Goal: Task Accomplishment & Management: Use online tool/utility

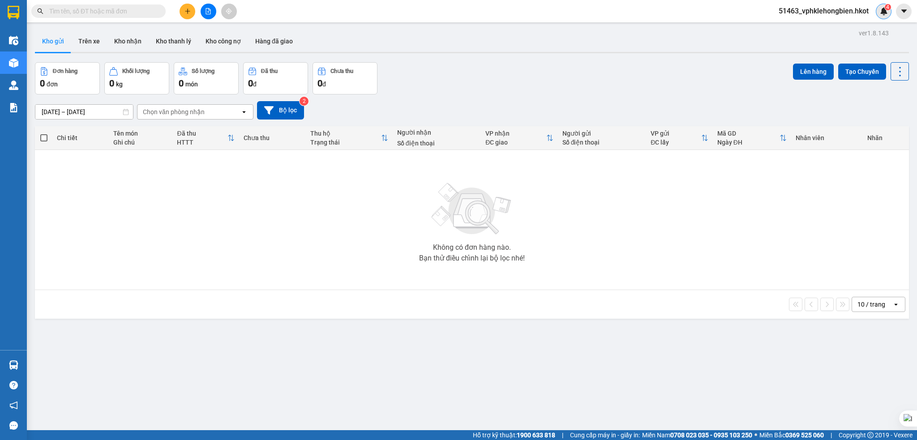
click at [884, 13] on img at bounding box center [884, 11] width 8 height 8
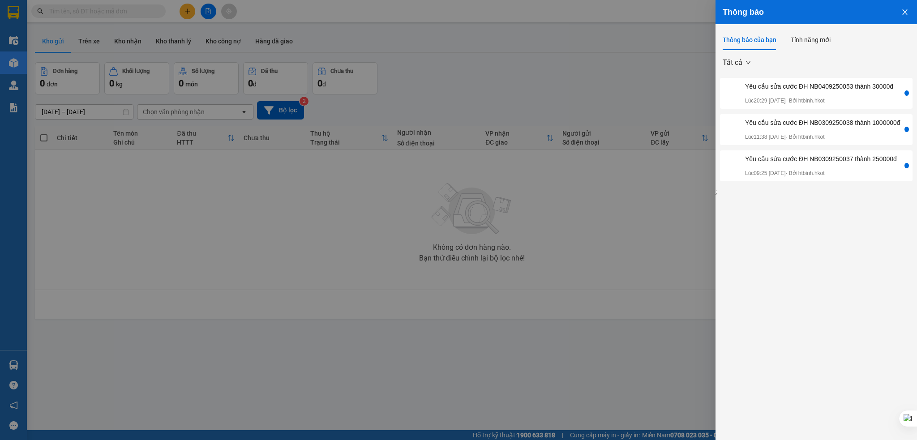
click at [820, 83] on div "Yêu cầu sửa cước ĐH NB0409250053 thành 30000đ" at bounding box center [819, 86] width 148 height 10
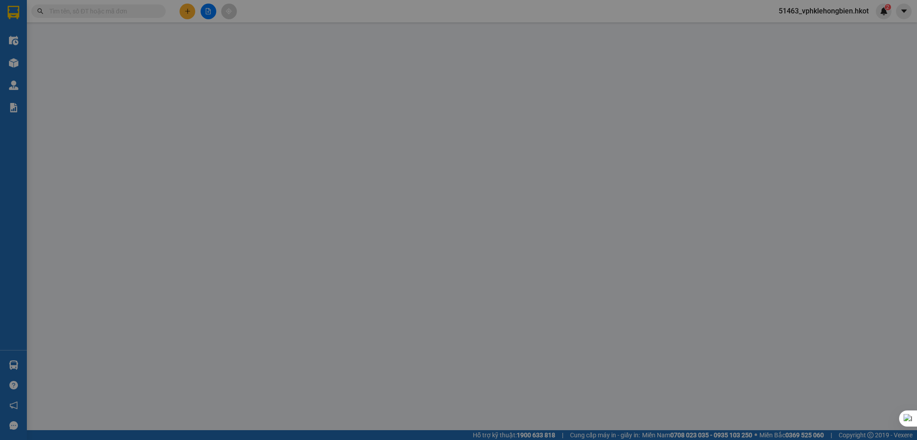
type input "0916231088"
type input "Dung Việt NB"
type input "0968915302"
type input "HUYỀN LÀO CAI"
type input "30.000"
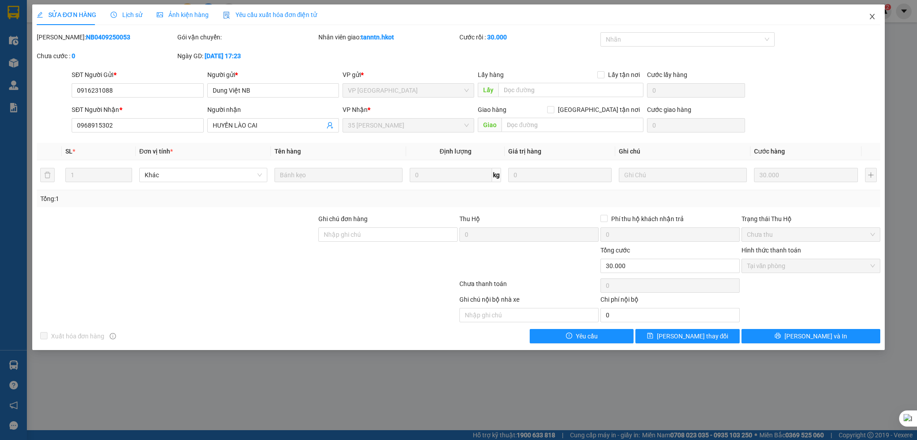
click at [870, 19] on icon "close" at bounding box center [872, 16] width 5 height 5
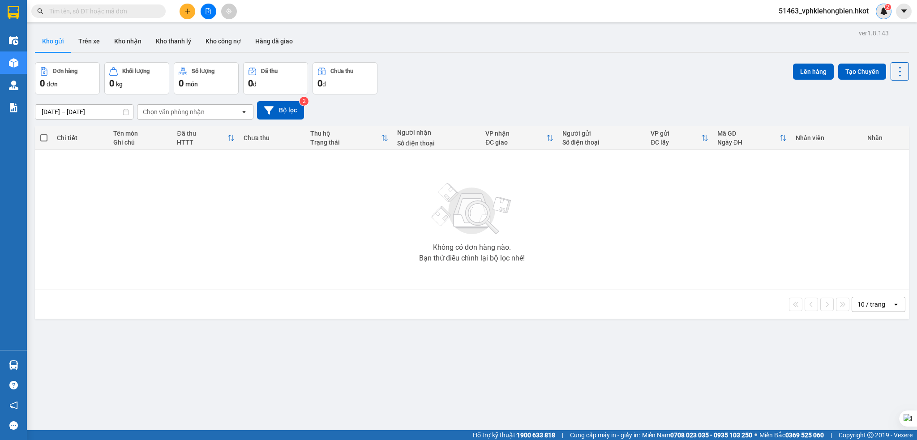
click at [882, 8] on img at bounding box center [884, 11] width 8 height 8
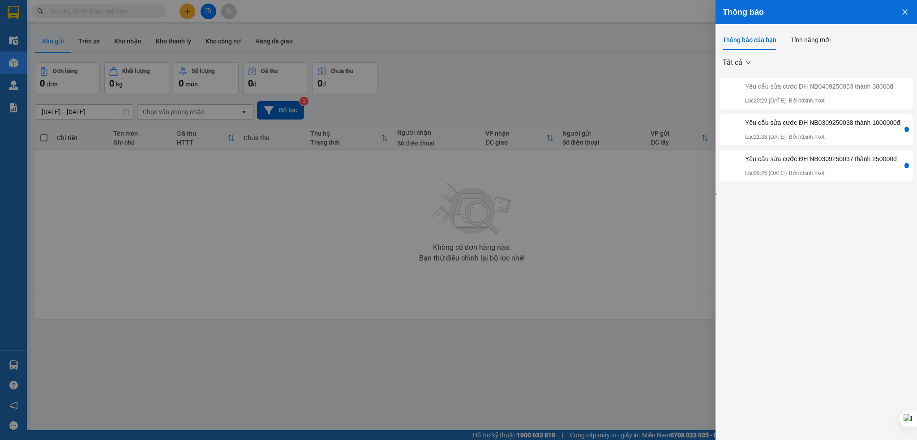
click at [617, 43] on div at bounding box center [458, 220] width 917 height 440
